Goal: Information Seeking & Learning: Check status

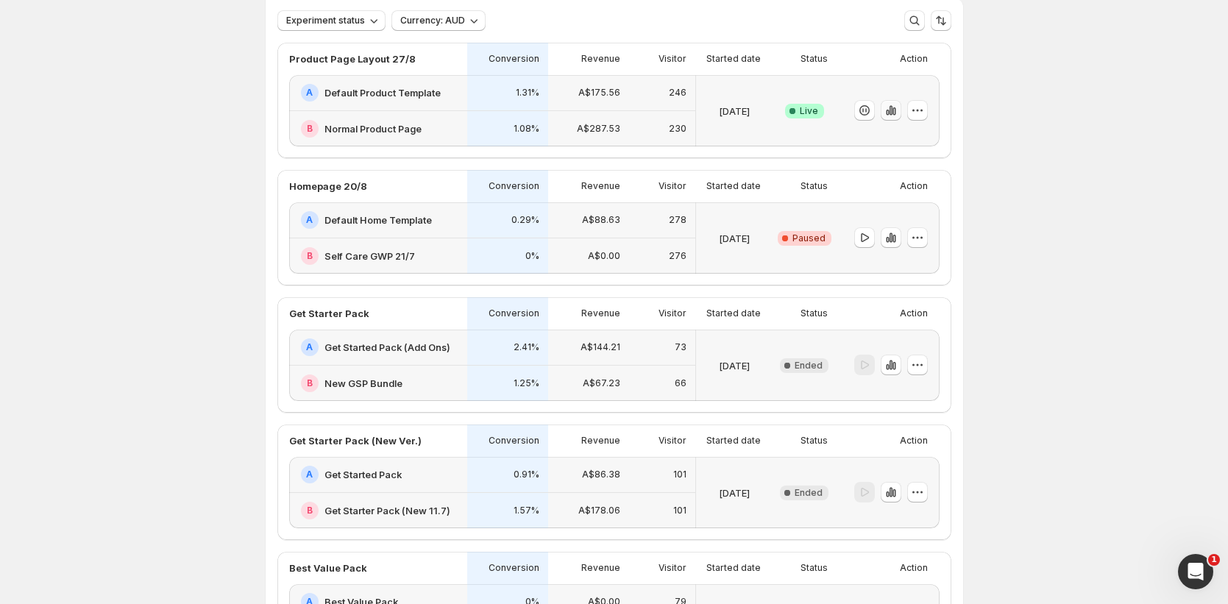
click at [892, 113] on icon "button" at bounding box center [890, 111] width 3 height 10
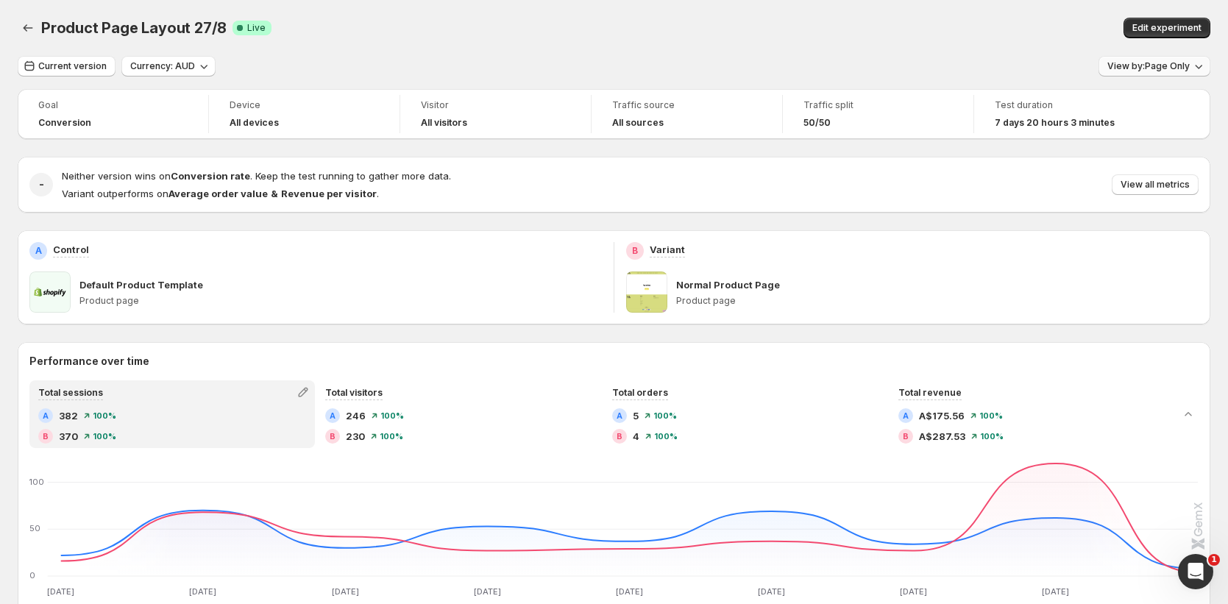
click at [1169, 65] on span "View by: Page Only" at bounding box center [1148, 66] width 82 height 12
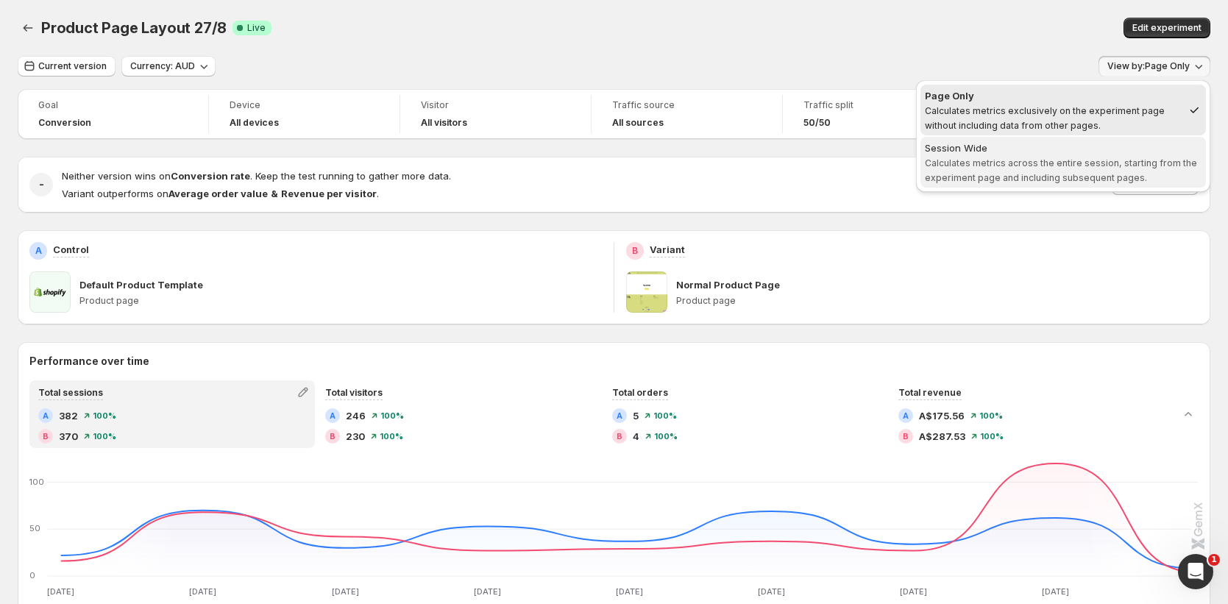
click at [1016, 167] on span "Calculates metrics across the entire session, starting from the experiment page…" at bounding box center [1061, 170] width 272 height 26
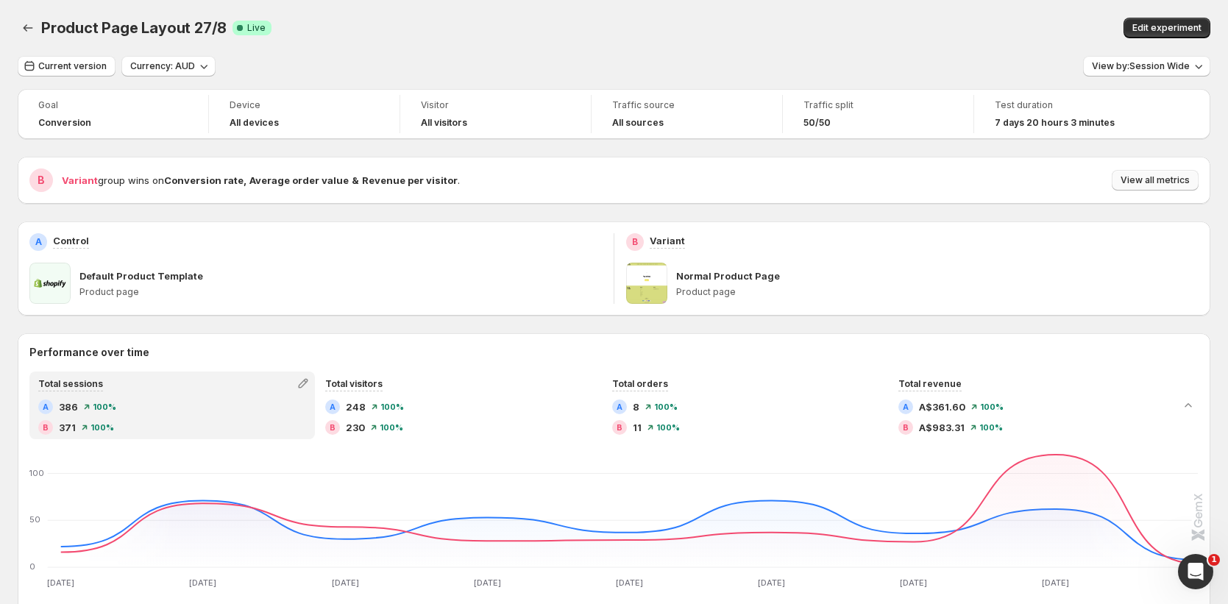
click at [1163, 183] on span "View all metrics" at bounding box center [1154, 180] width 69 height 12
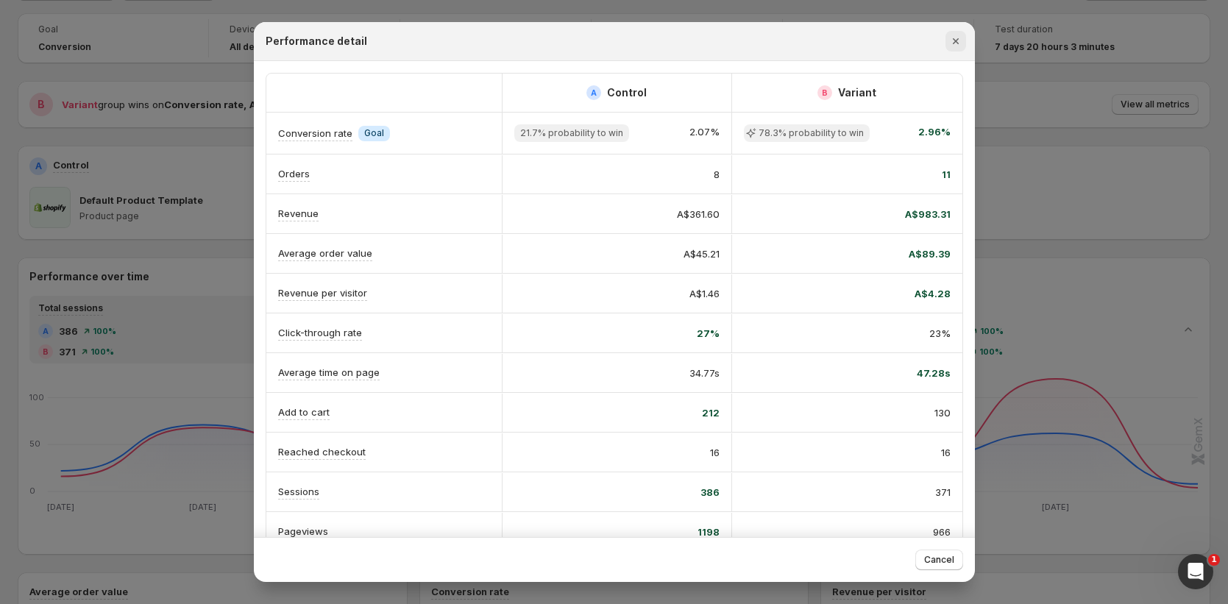
click at [956, 38] on icon "Close" at bounding box center [955, 41] width 15 height 15
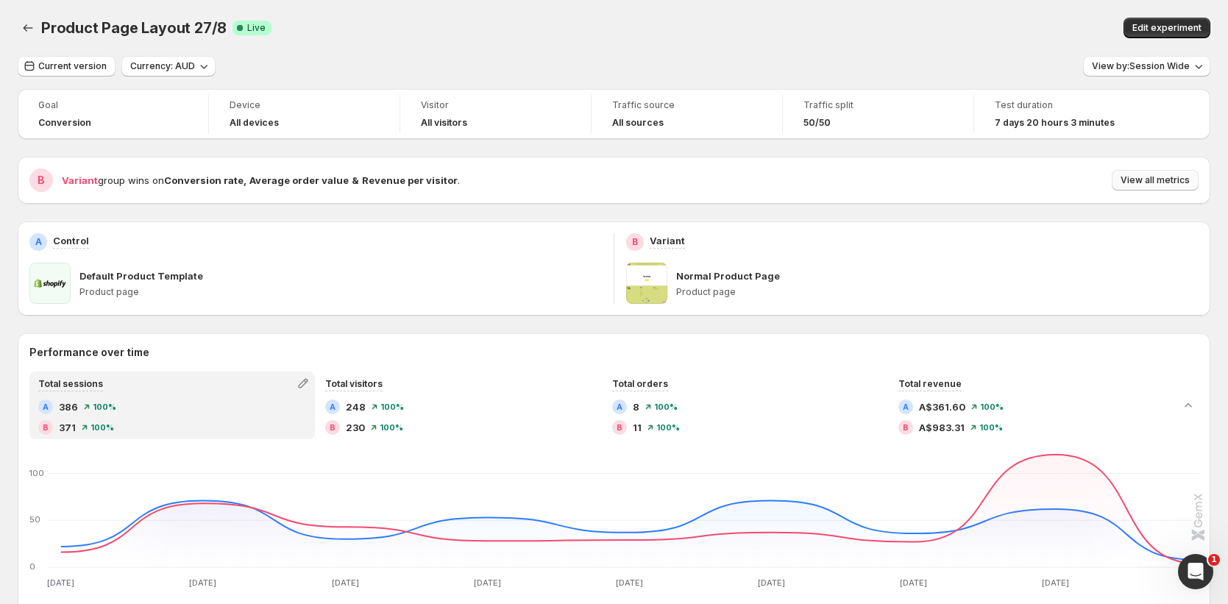
click at [1159, 182] on span "View all metrics" at bounding box center [1154, 180] width 69 height 12
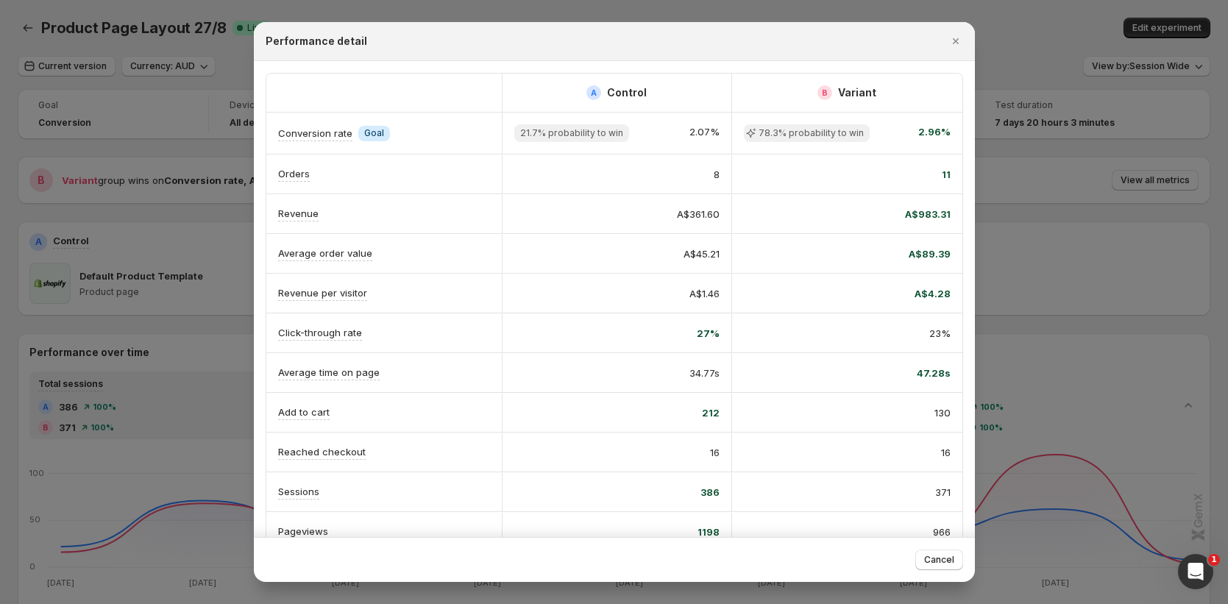
click at [1143, 167] on div at bounding box center [614, 302] width 1228 height 604
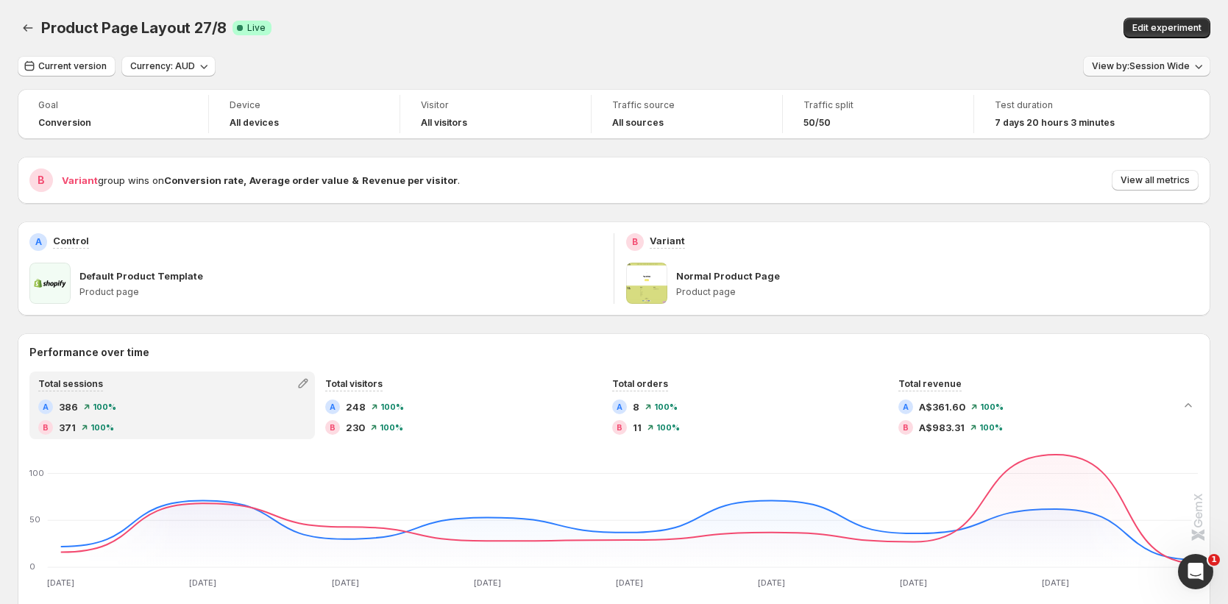
click at [1160, 65] on span "View by: Session Wide" at bounding box center [1141, 66] width 98 height 12
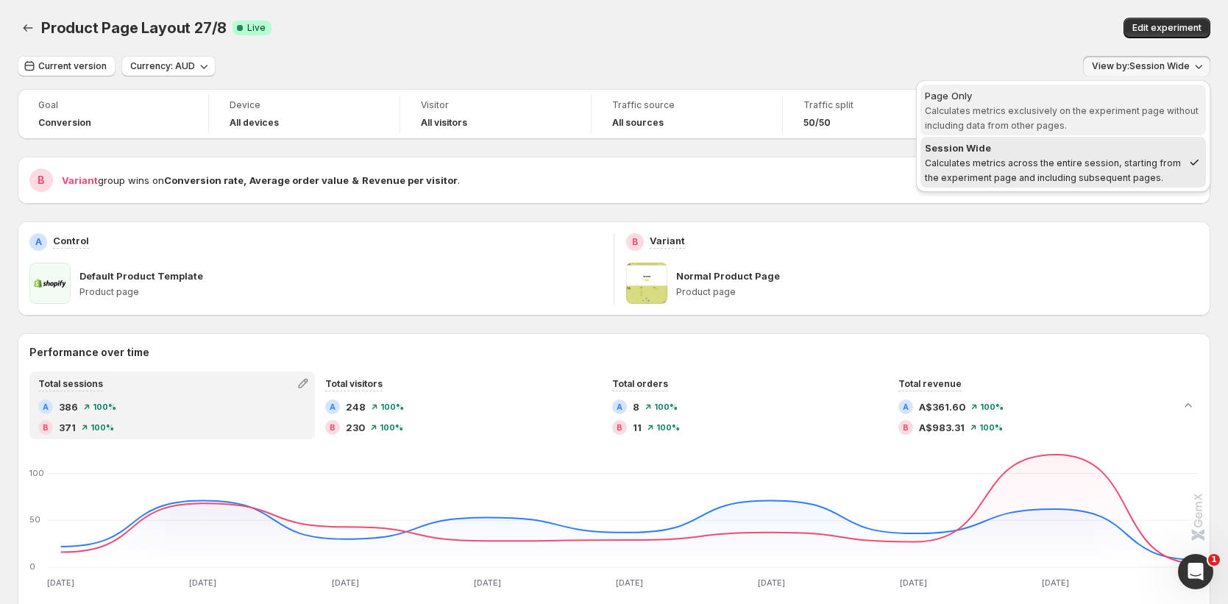
click at [1112, 99] on div "Page Only" at bounding box center [1063, 95] width 277 height 15
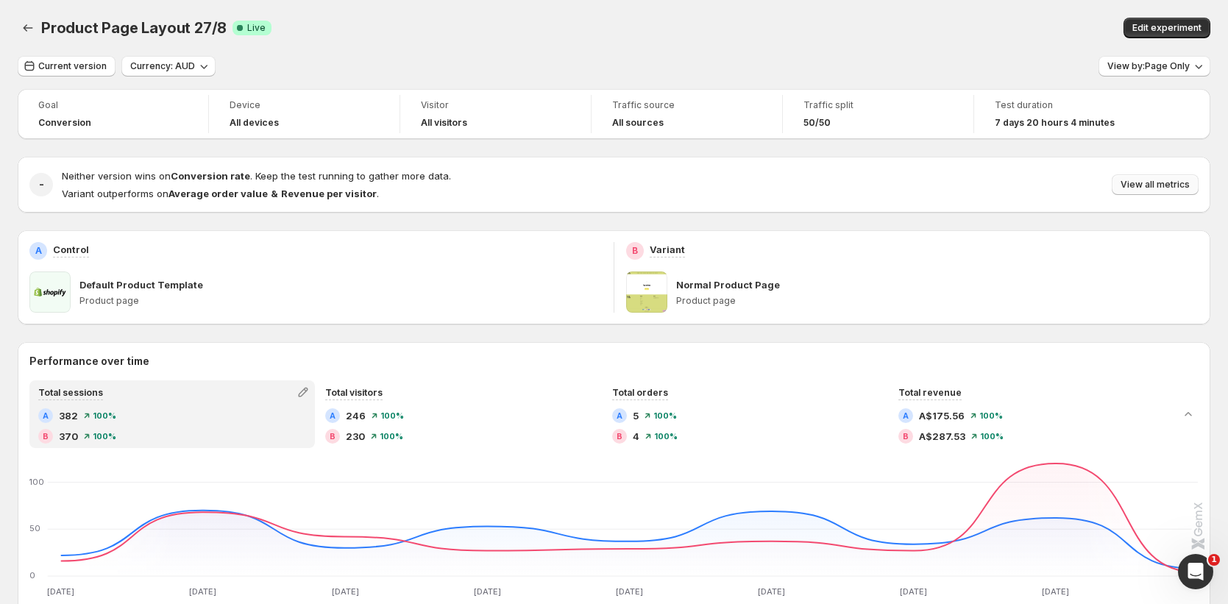
click at [1168, 185] on span "View all metrics" at bounding box center [1154, 185] width 69 height 12
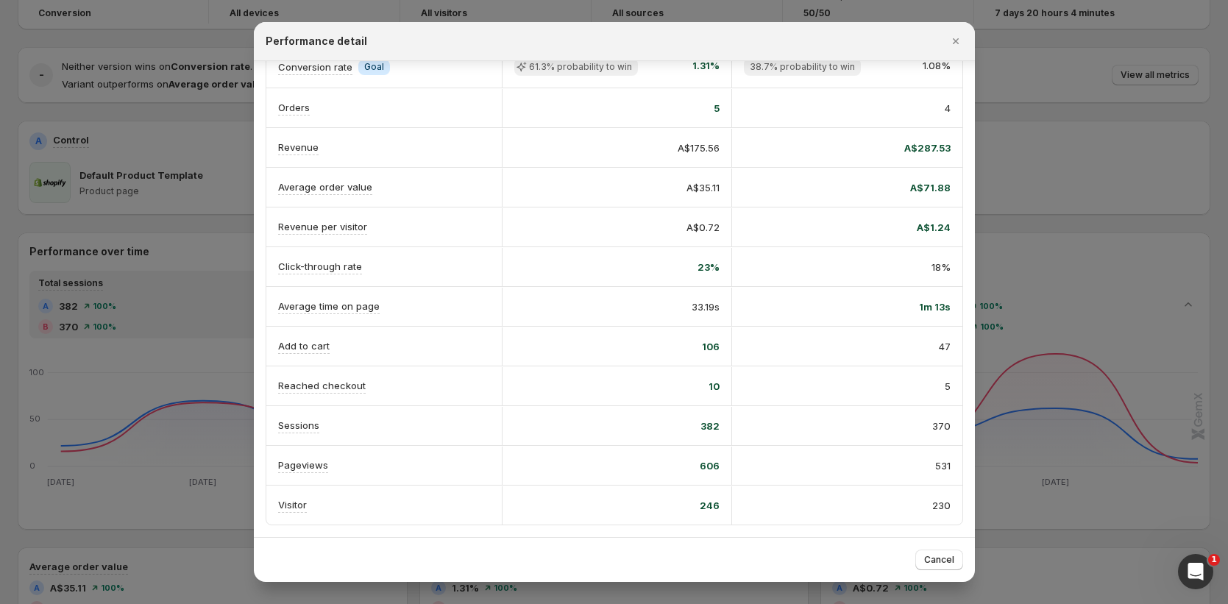
scroll to position [115, 0]
click at [951, 44] on icon "Close" at bounding box center [955, 41] width 15 height 15
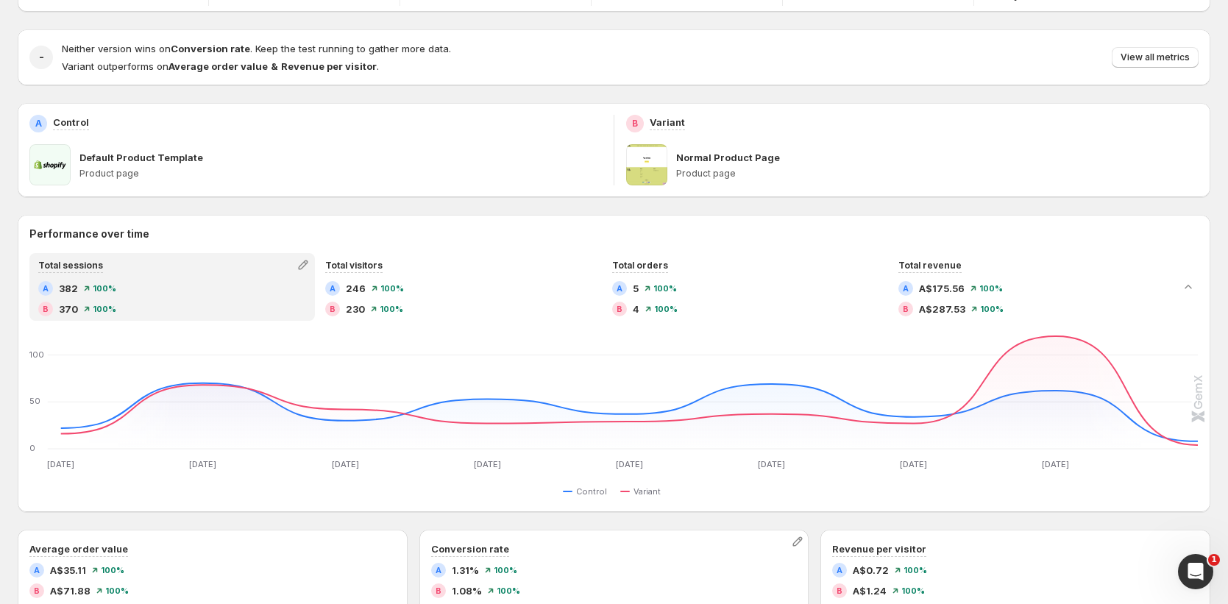
scroll to position [126, 0]
click at [307, 267] on icon "button" at bounding box center [303, 266] width 15 height 15
click at [454, 218] on div "Performance over time Total sessions A 382 100 % B 370 100 % Total visitors A 2…" at bounding box center [614, 364] width 1193 height 297
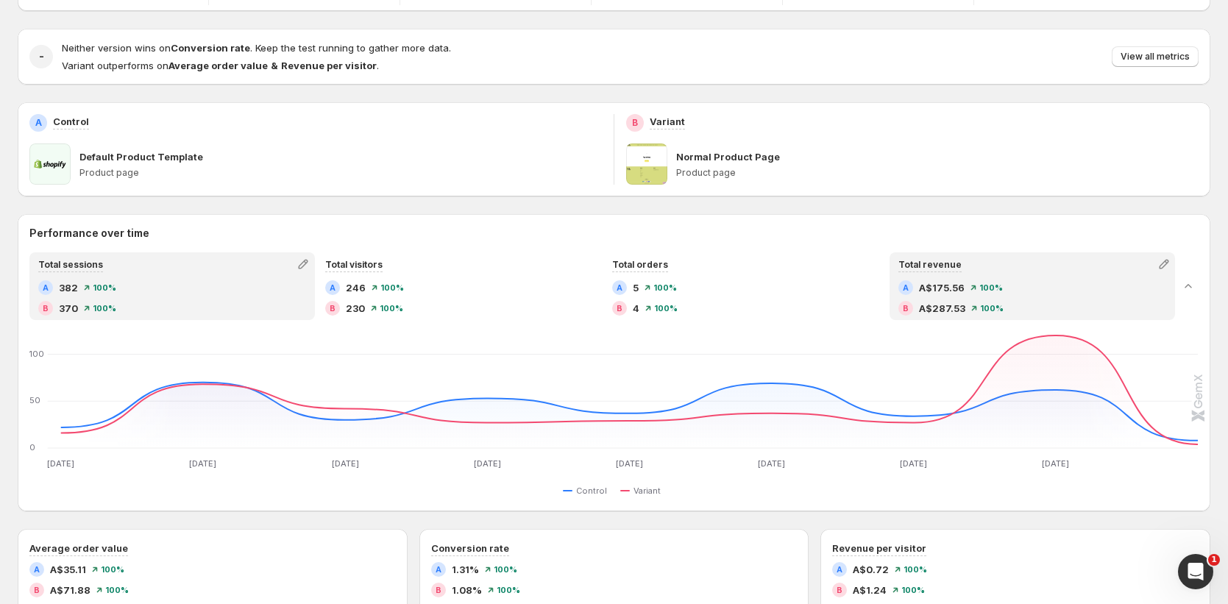
scroll to position [129, 0]
click at [1168, 262] on icon "button" at bounding box center [1164, 264] width 10 height 10
click at [1115, 294] on span "Click-through rate" at bounding box center [1119, 294] width 203 height 15
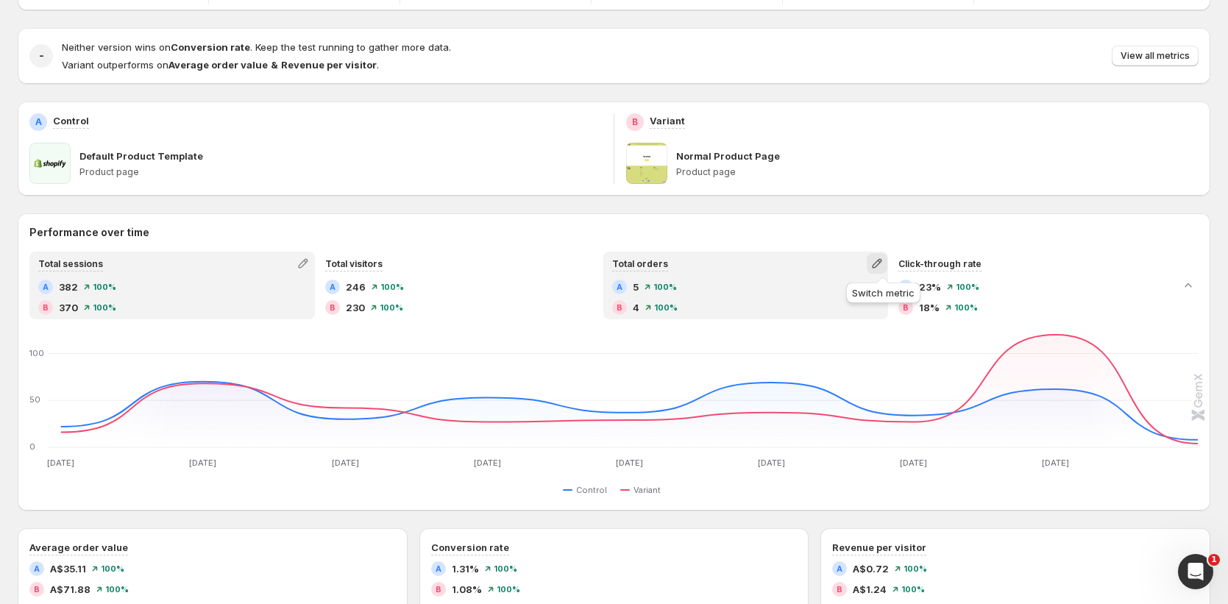
click at [881, 257] on icon "button" at bounding box center [877, 263] width 15 height 15
click at [863, 323] on span "Average time on page" at bounding box center [832, 319] width 102 height 12
